Goal: Go to known website: Access a specific website the user already knows

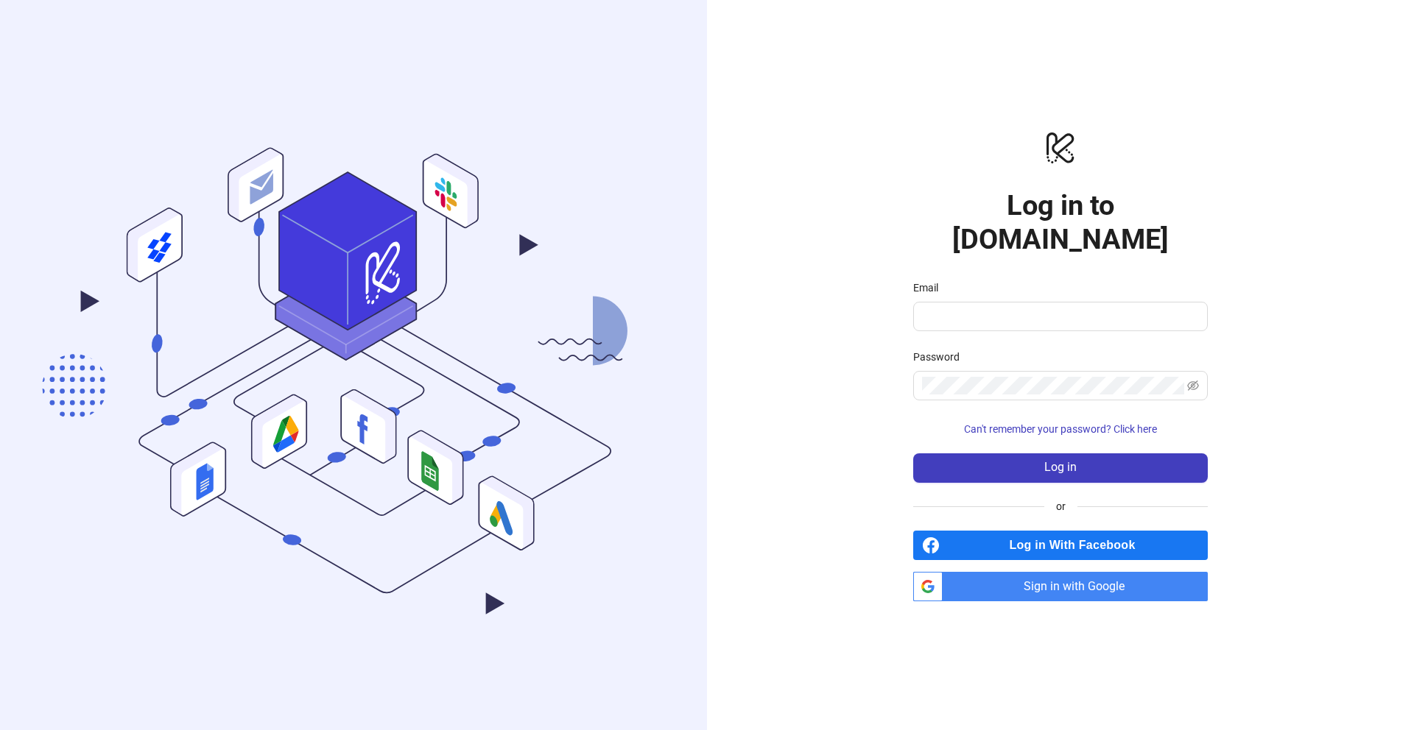
click at [978, 572] on span "Sign in with Google" at bounding box center [1077, 586] width 259 height 29
